Goal: Transaction & Acquisition: Purchase product/service

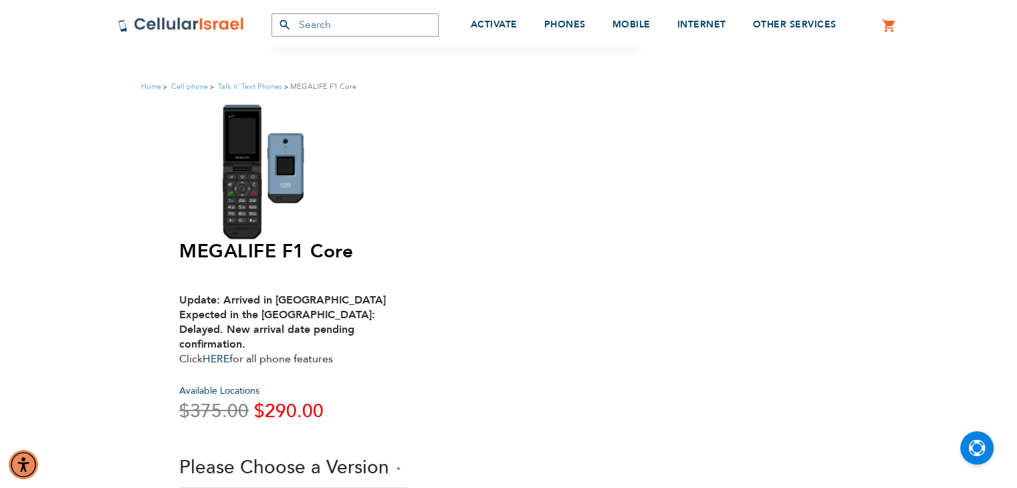
scroll to position [5, 0]
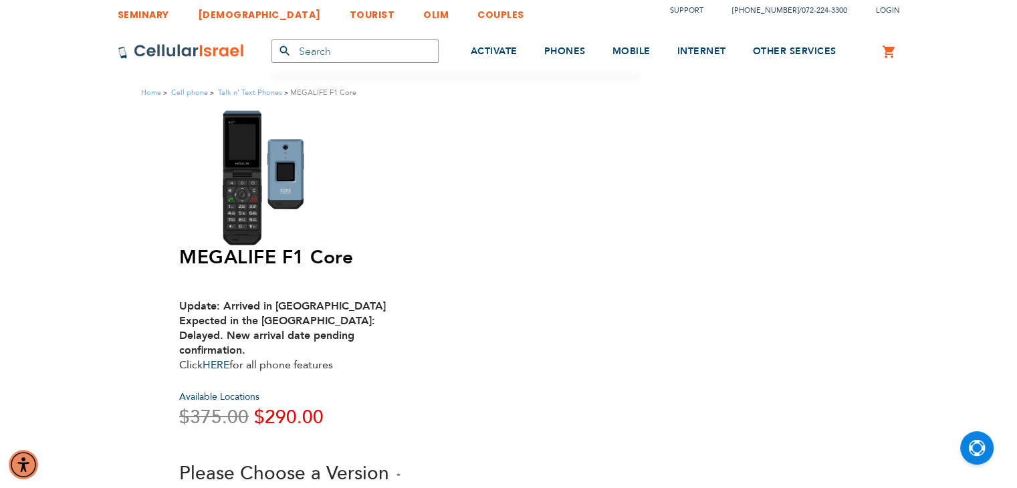
select select "Version 2. Text - Talk and text"
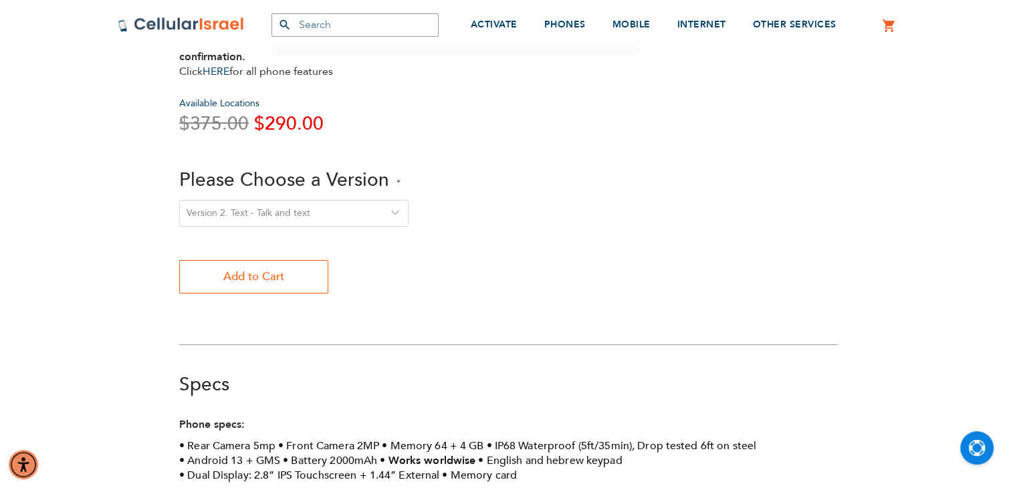
scroll to position [0, 0]
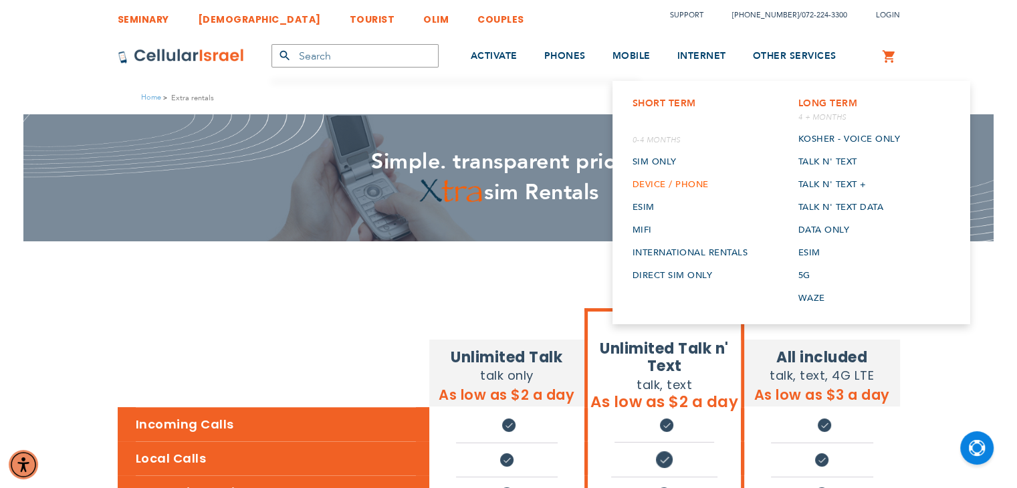
click at [647, 174] on link "Device / Phone" at bounding box center [690, 184] width 116 height 23
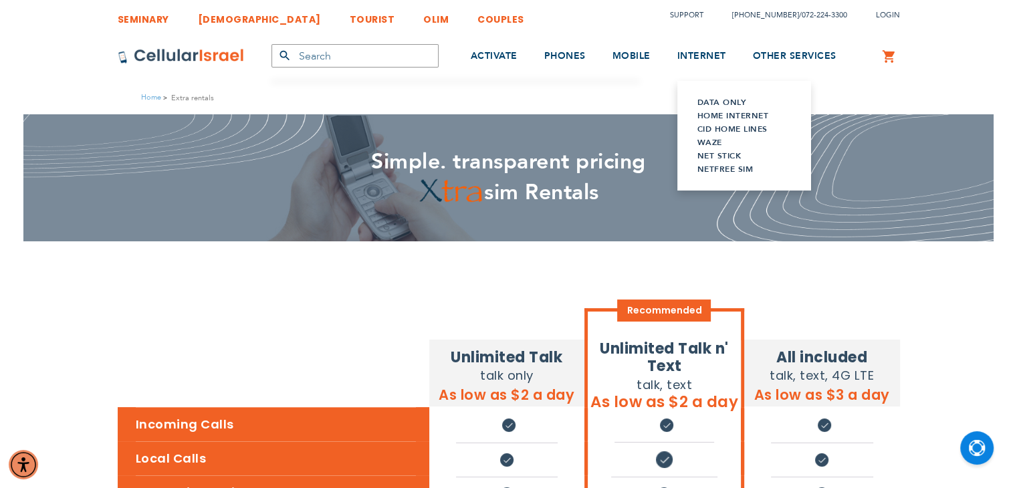
click at [719, 104] on link "Data Only" at bounding box center [744, 102] width 94 height 13
